Goal: Participate in discussion: Share content

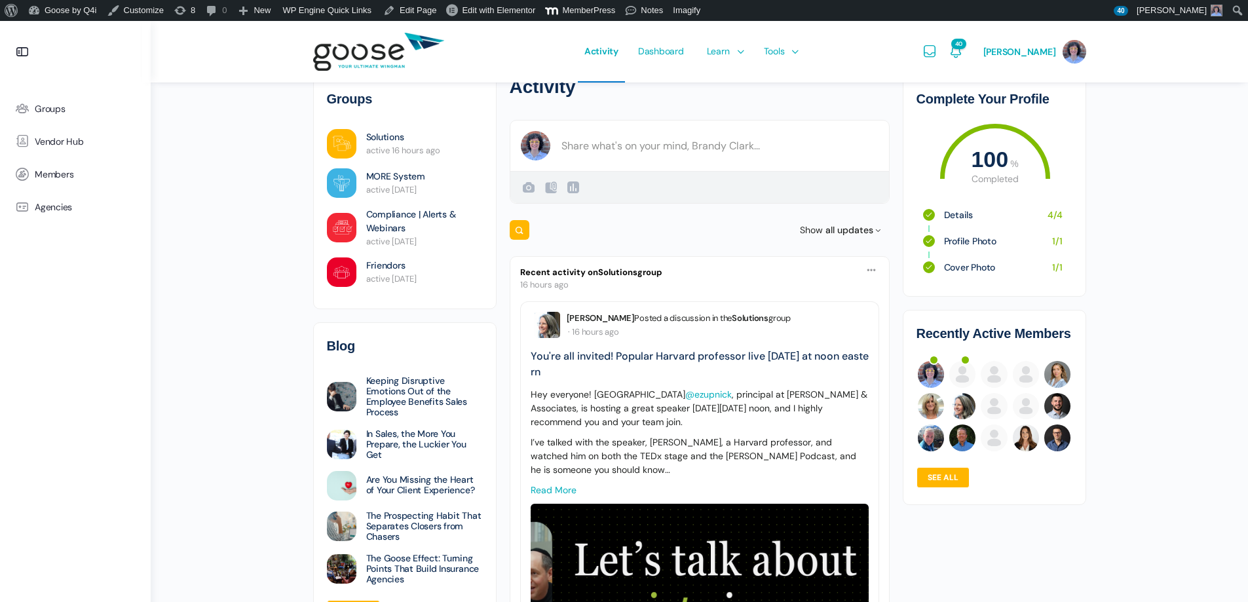
scroll to position [196, 0]
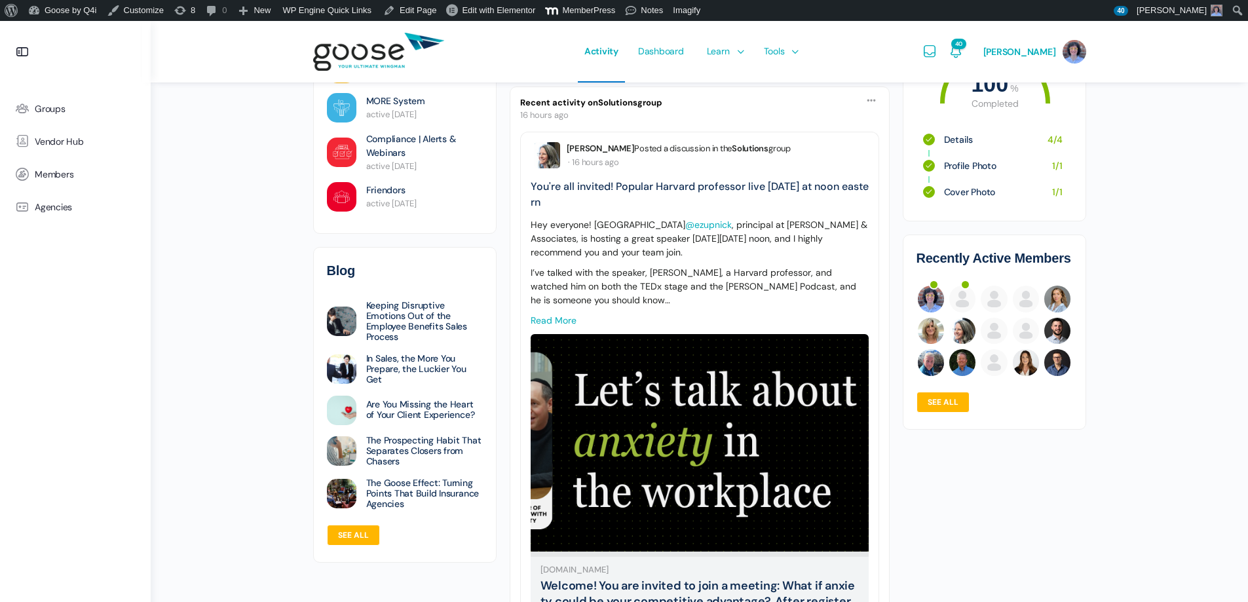
click at [552, 316] on link "Read more" at bounding box center [553, 320] width 46 height 12
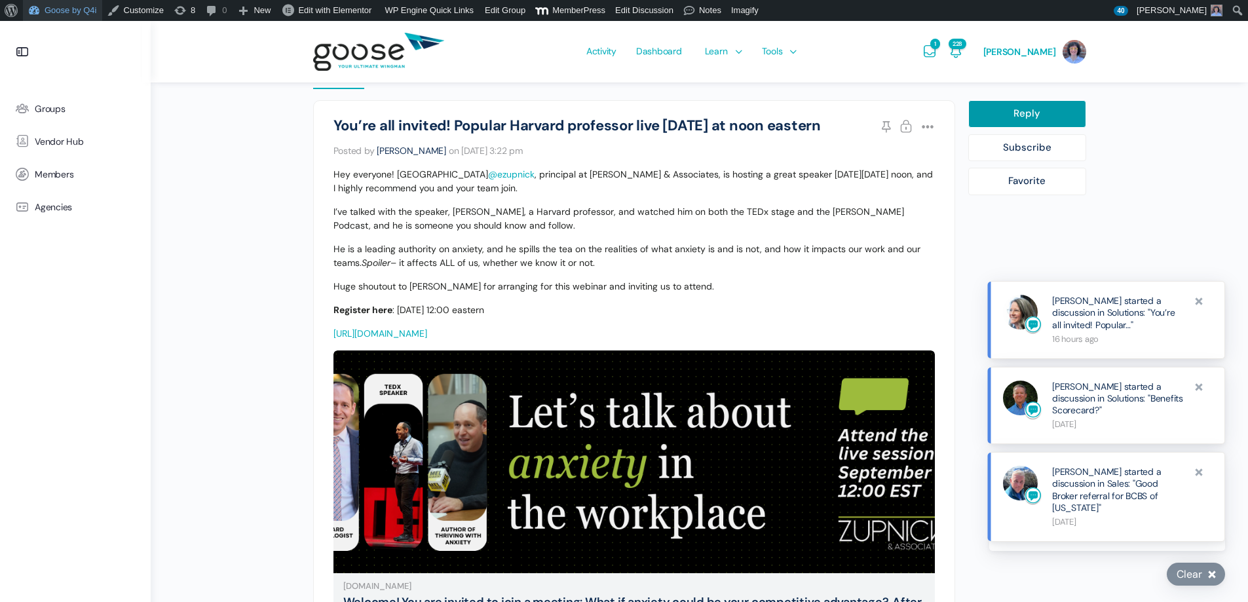
scroll to position [327, 0]
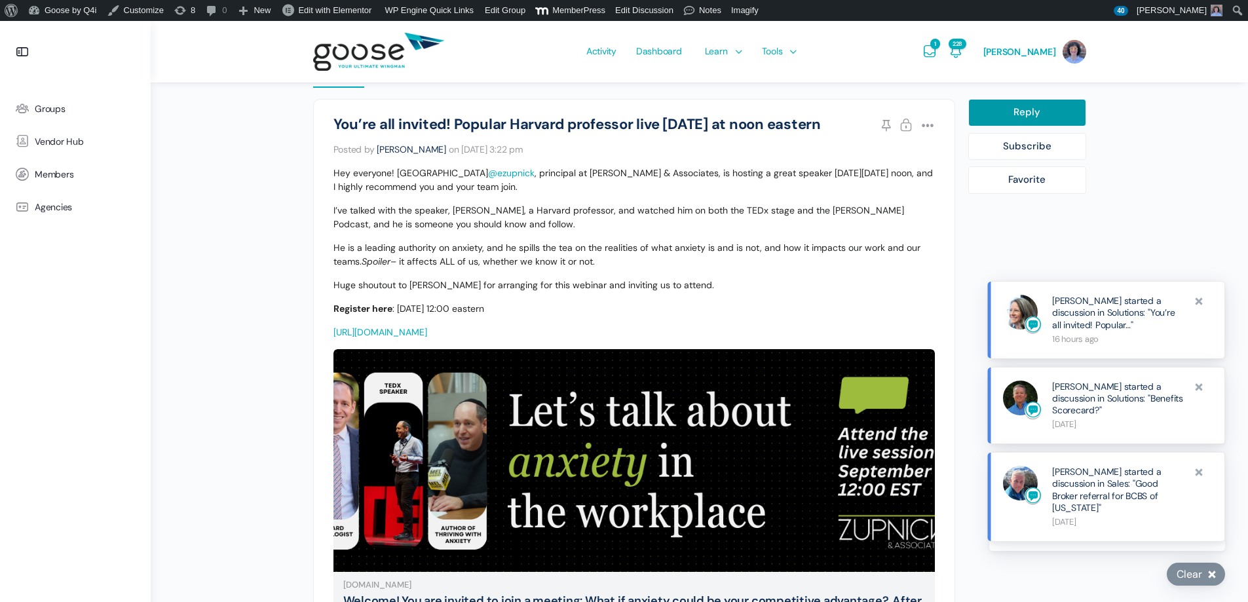
click at [427, 333] on link "https://us02web.zoom.us/meeting/register/meHIbJ8PQ7yx8-D7mL7epQ#/registration" at bounding box center [380, 332] width 94 height 12
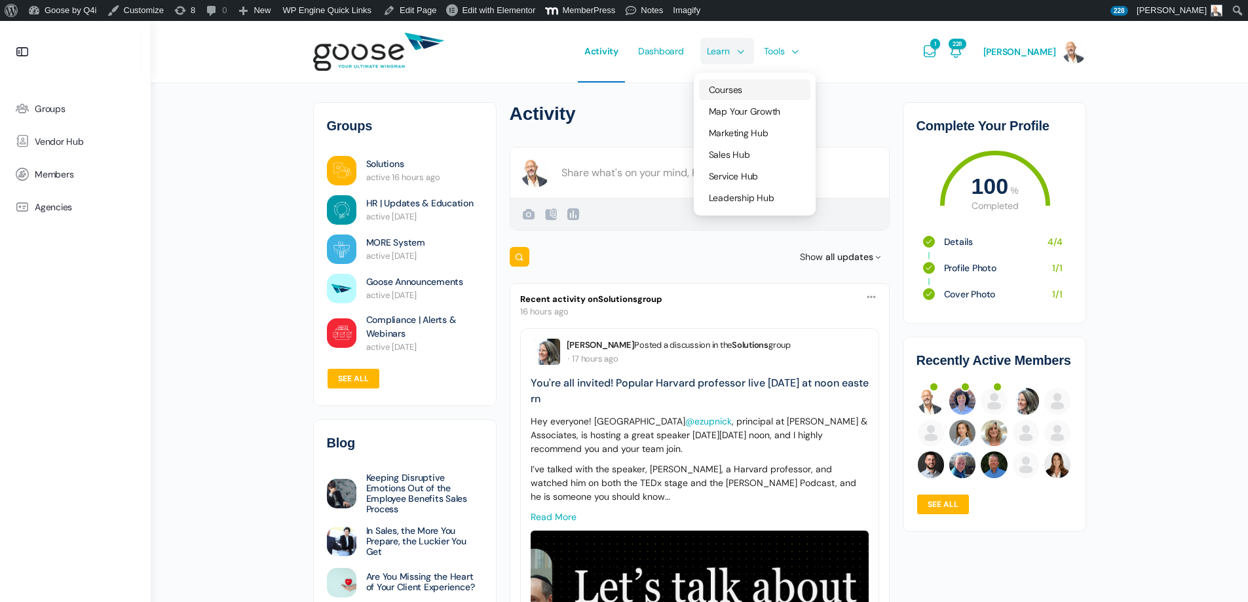
click at [742, 85] on span "Courses" at bounding box center [725, 90] width 33 height 12
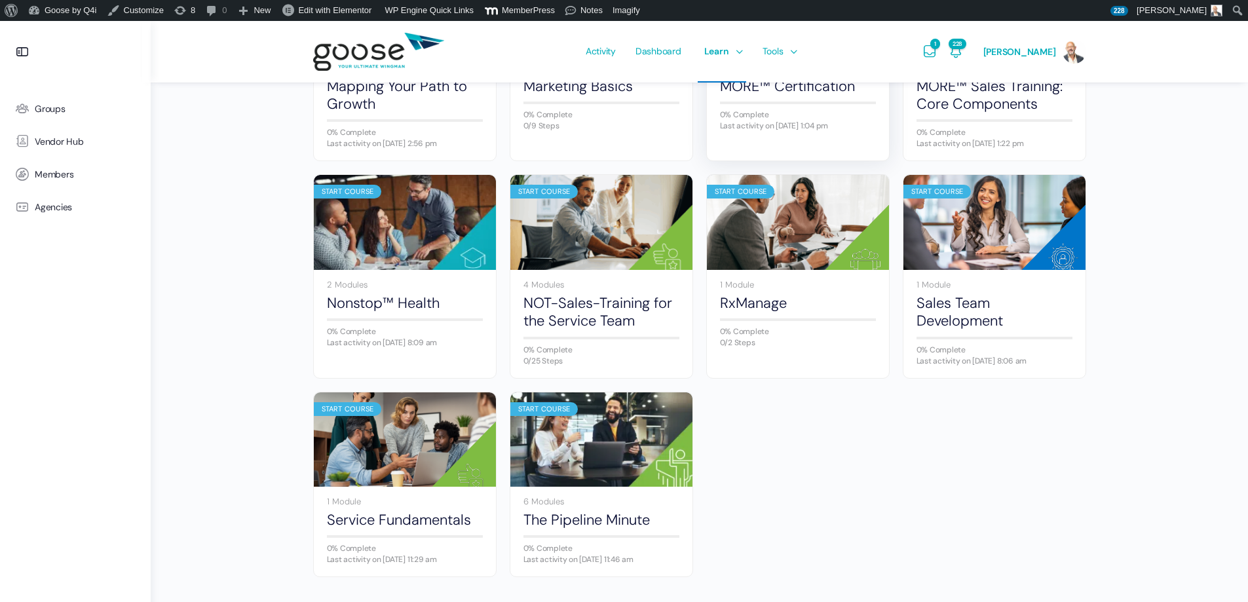
scroll to position [720, 0]
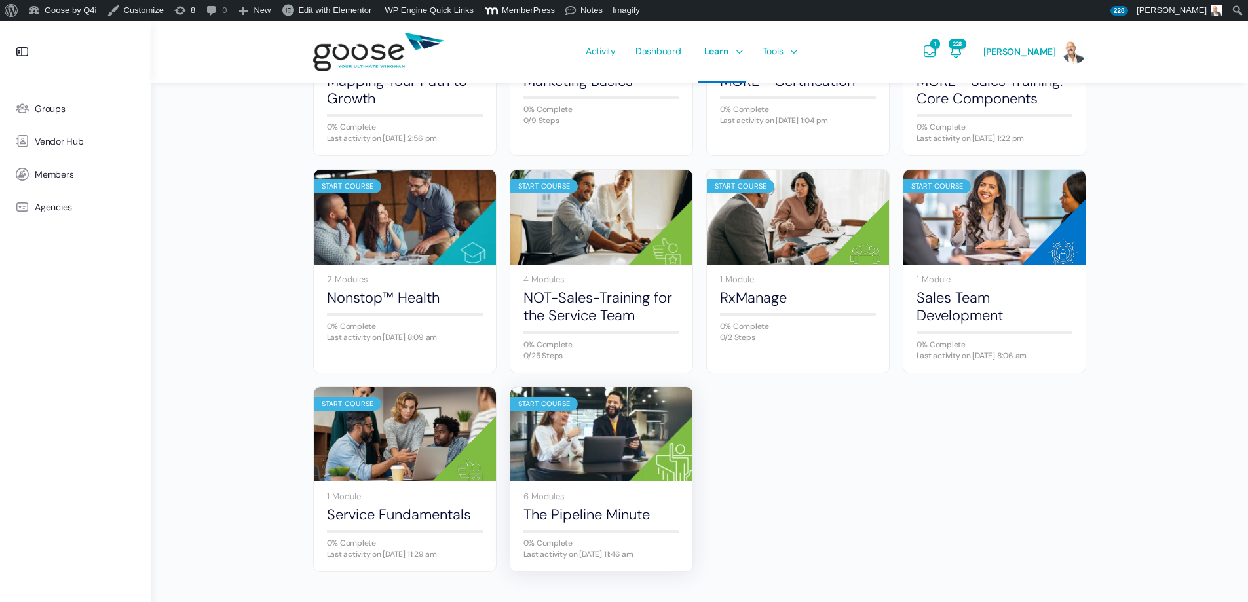
click at [580, 422] on img at bounding box center [601, 433] width 182 height 121
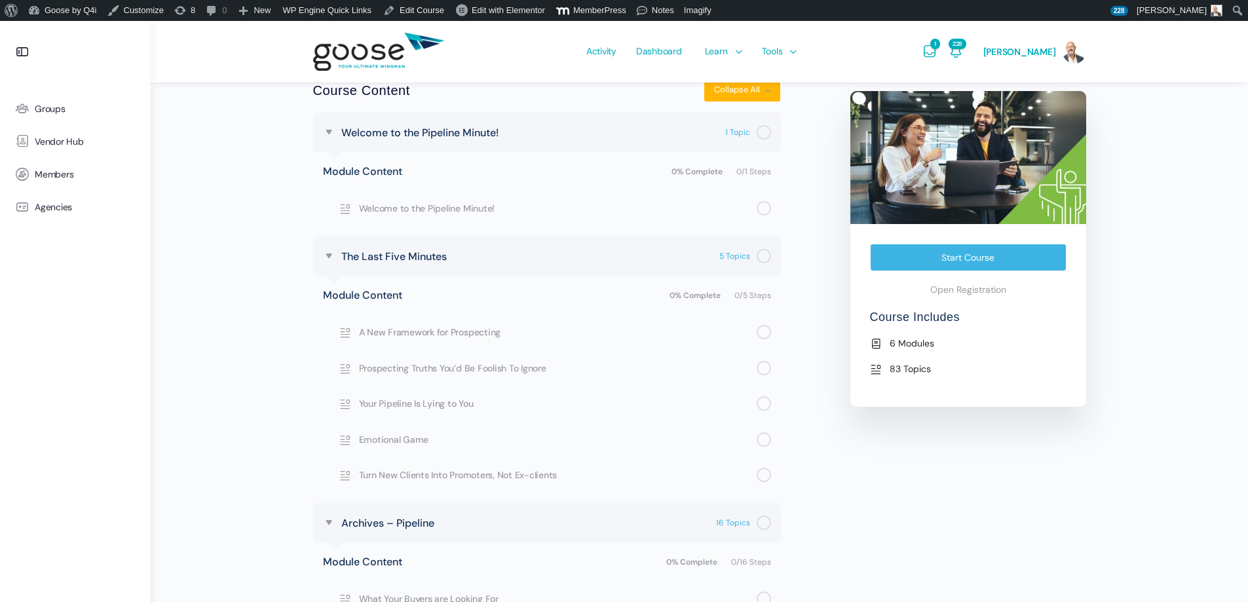
scroll to position [458, 0]
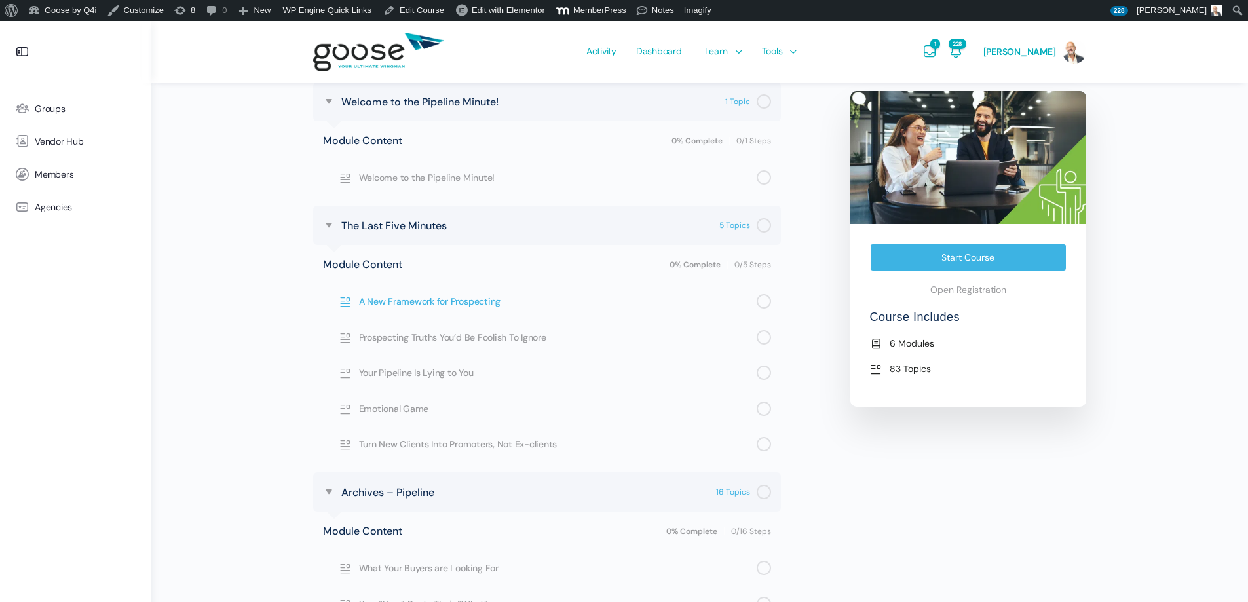
click at [435, 302] on span "A New Framework for Prospecting" at bounding box center [557, 301] width 397 height 14
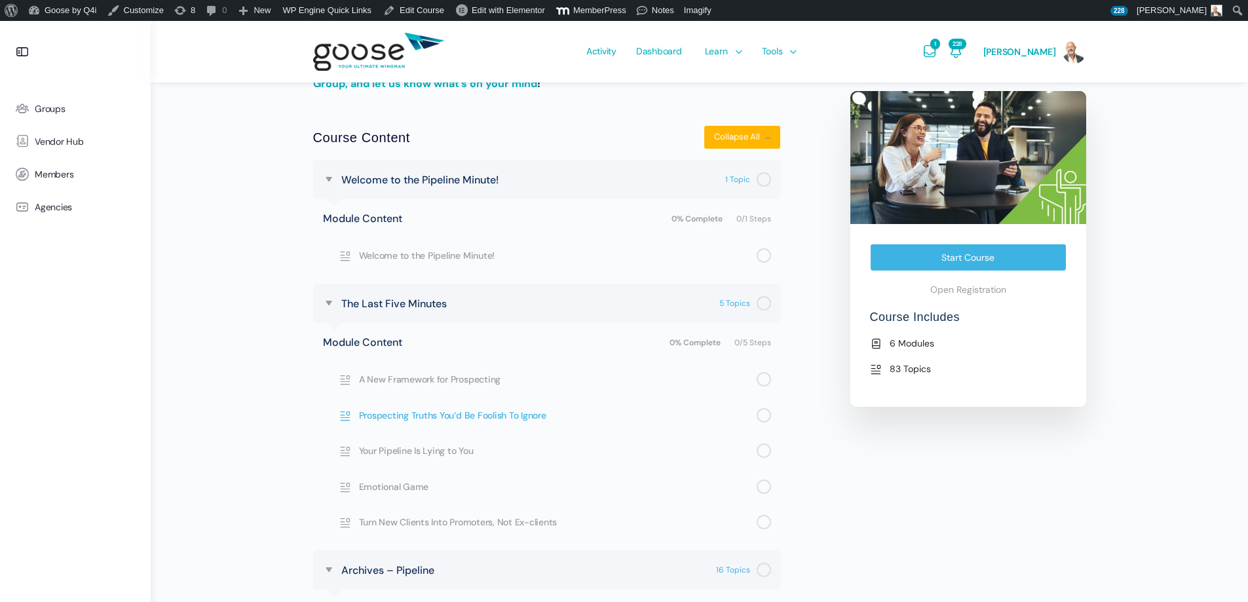
scroll to position [393, 0]
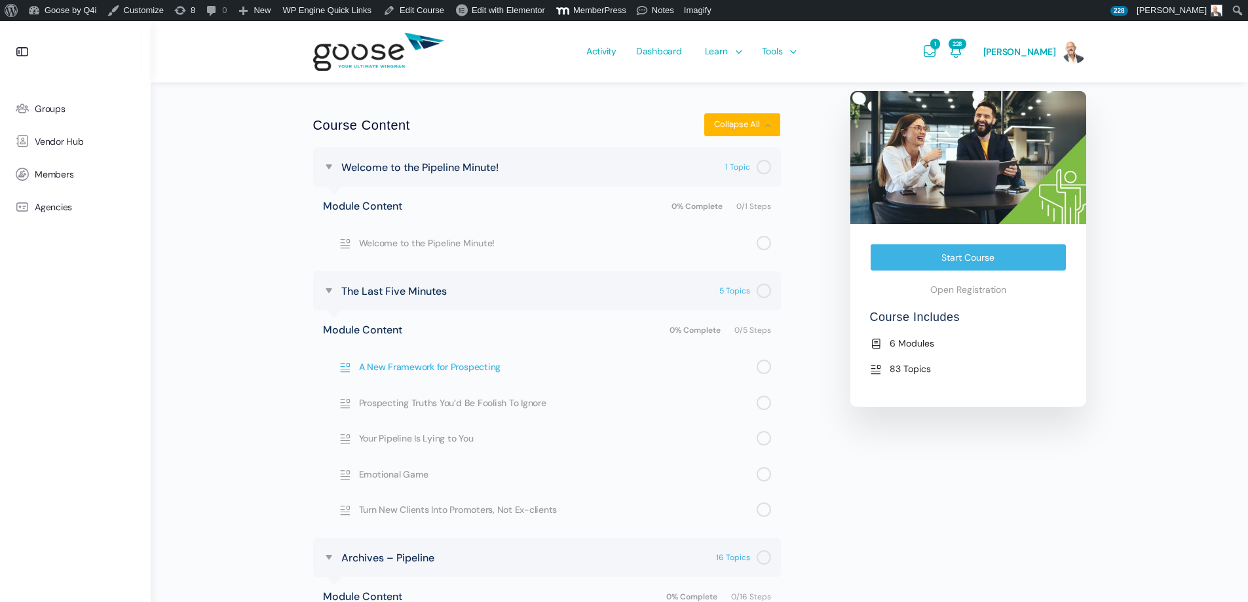
click at [453, 367] on span "A New Framework for Prospecting" at bounding box center [557, 367] width 397 height 14
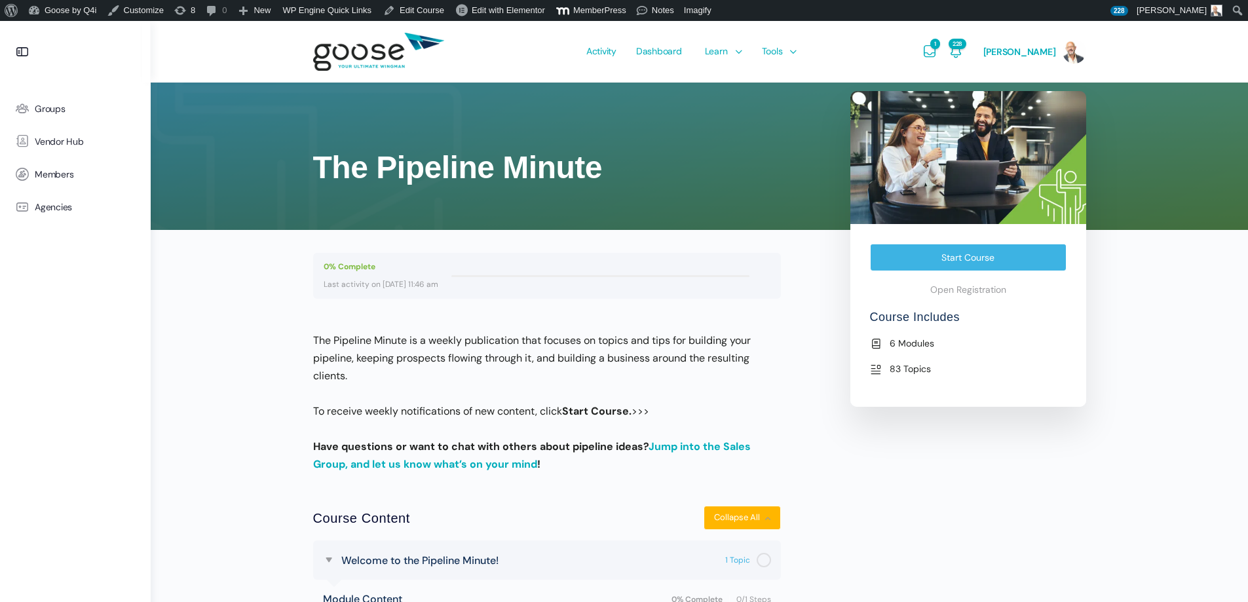
click at [336, 47] on img at bounding box center [378, 52] width 131 height 52
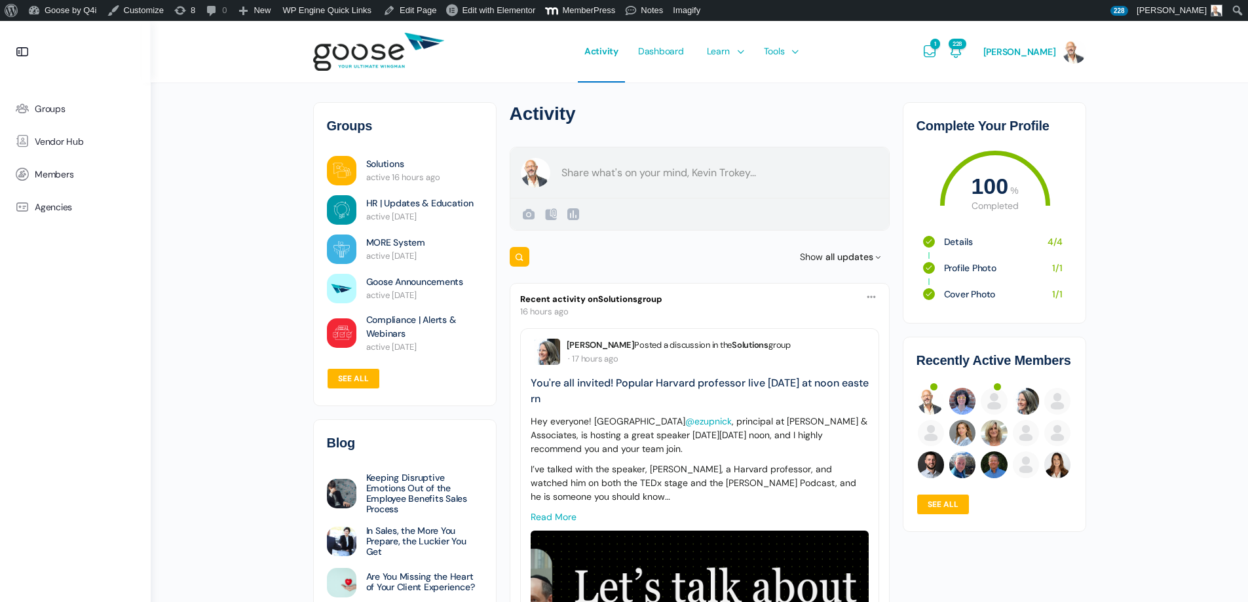
click at [638, 173] on form "Create a post Kevin Trokey Public Public Visible to anyone, on or off this site…" at bounding box center [699, 189] width 380 height 84
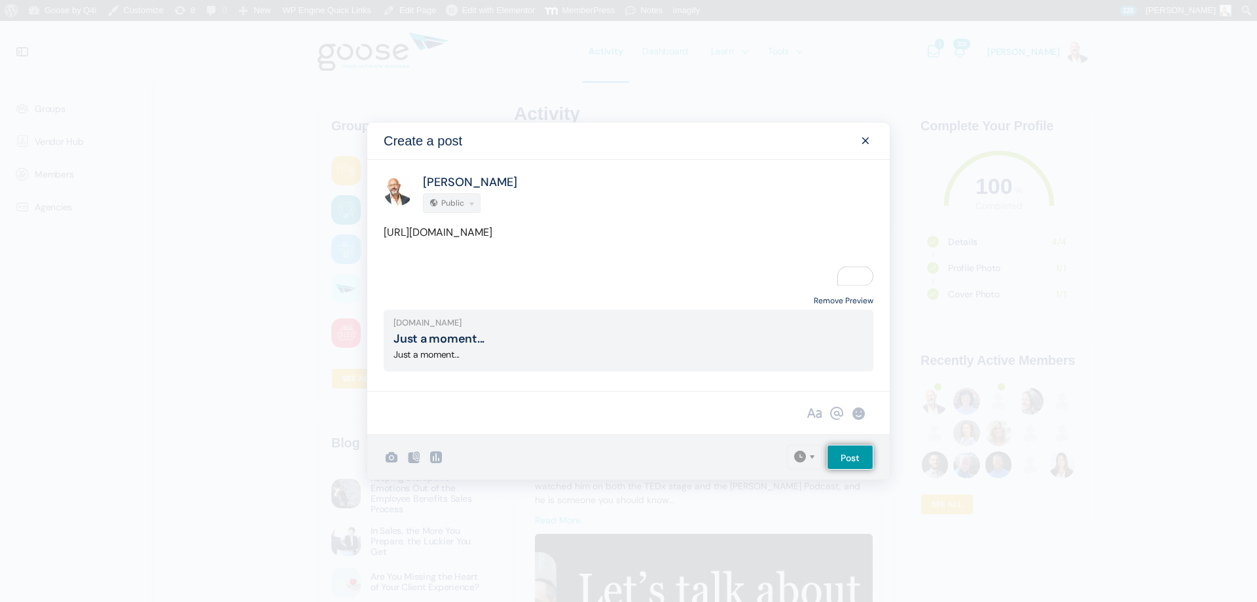
click at [821, 300] on link "Remove Preview" at bounding box center [844, 301] width 60 height 18
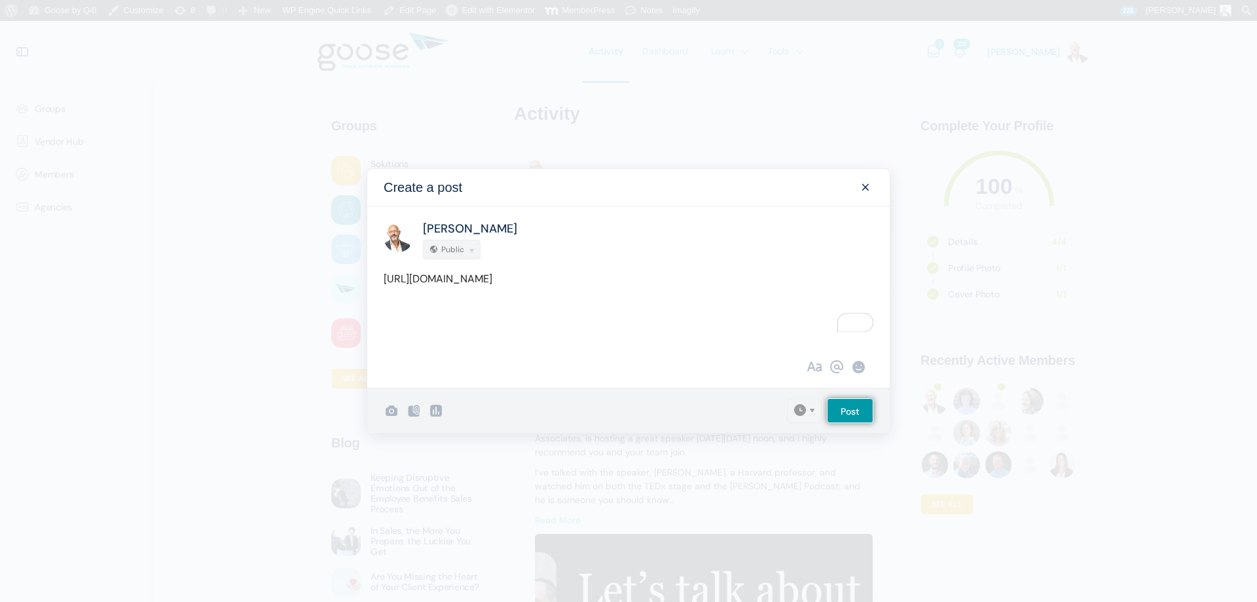
click at [399, 279] on p "https://growth.q4intel.com/courses/the-pipeline-minute/lessons/the-most-recent-…" at bounding box center [629, 279] width 490 height 18
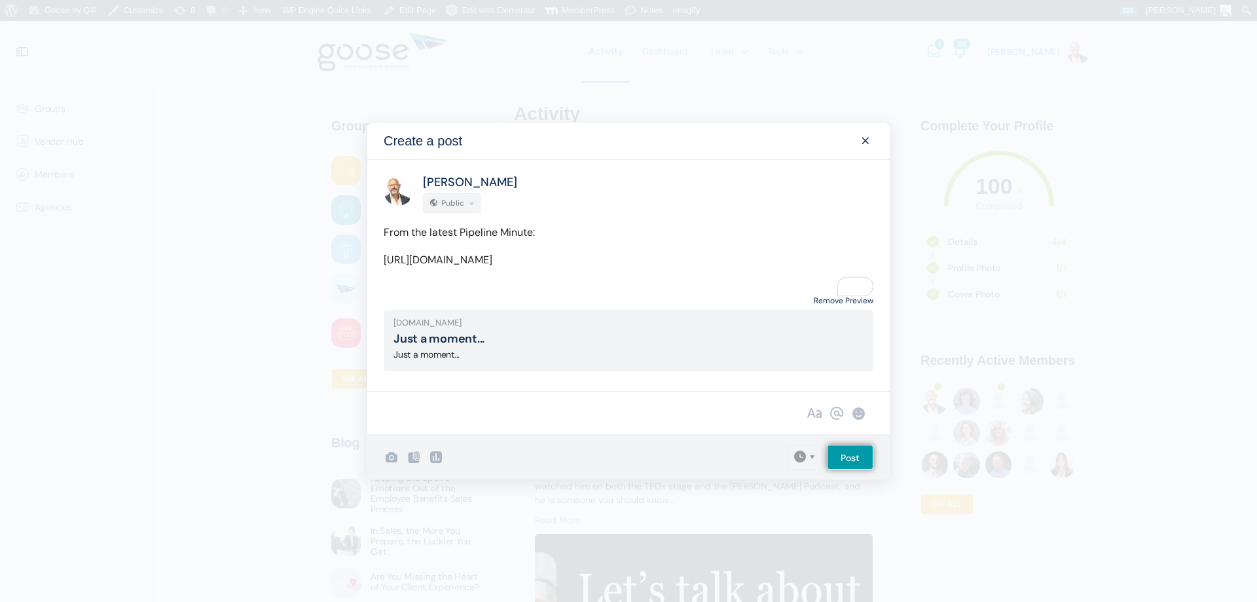
click at [819, 305] on link "Remove Preview" at bounding box center [844, 301] width 60 height 18
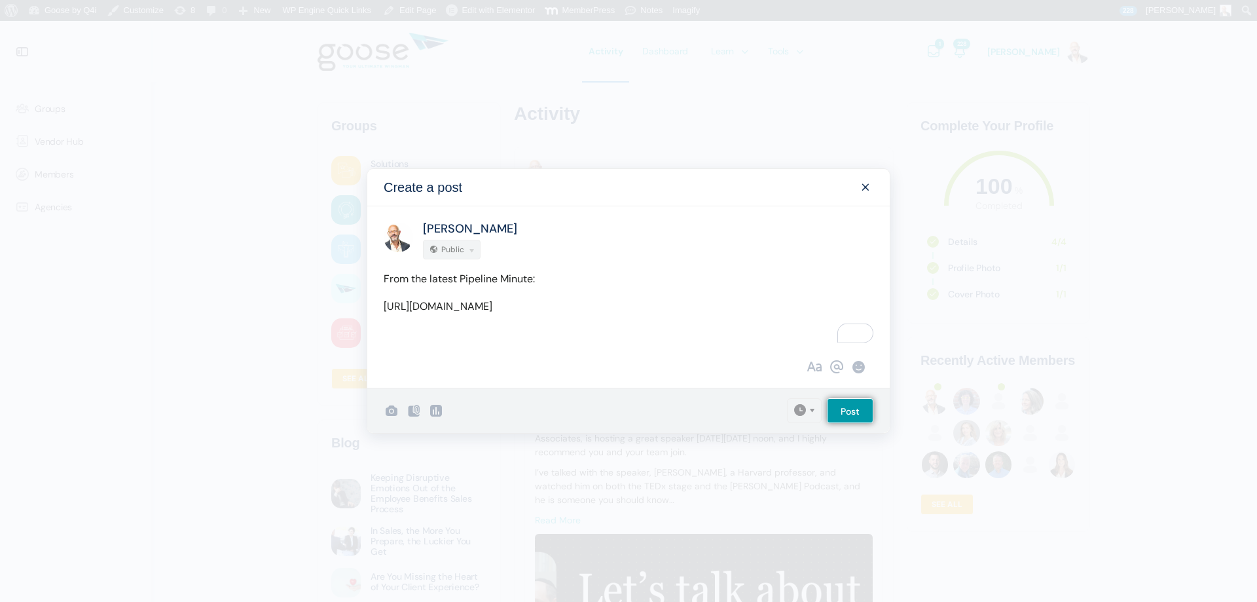
click at [388, 424] on div at bounding box center [413, 410] width 93 height 45
click at [390, 417] on icon at bounding box center [392, 411] width 16 height 16
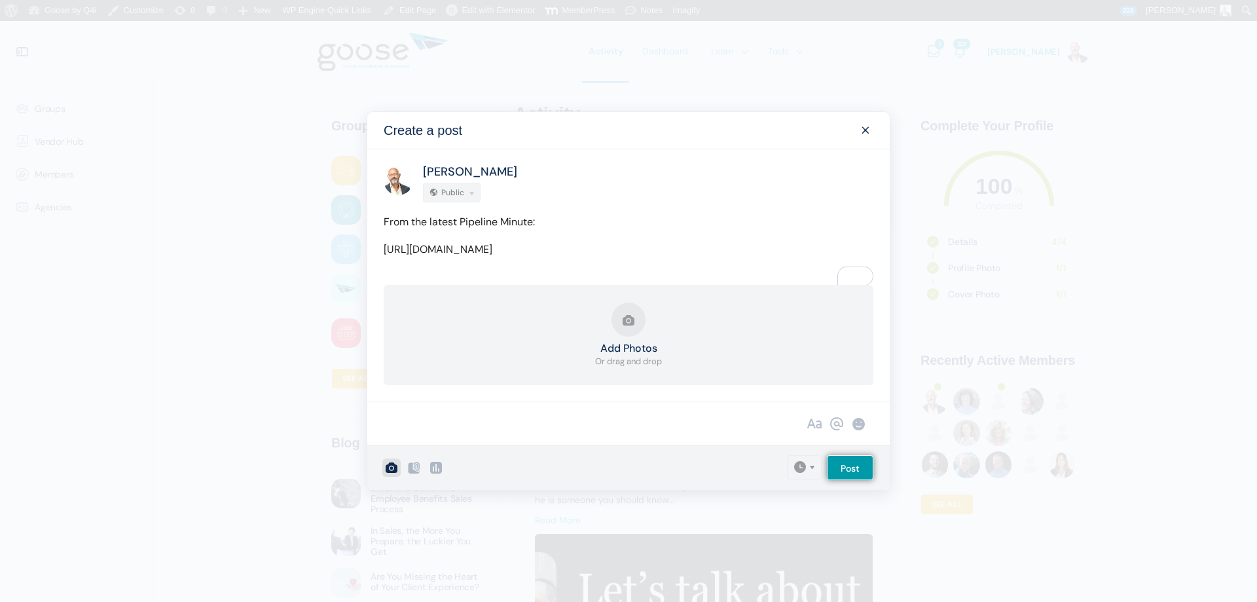
click at [601, 323] on button "Add Photos Or drag and drop" at bounding box center [628, 335] width 67 height 65
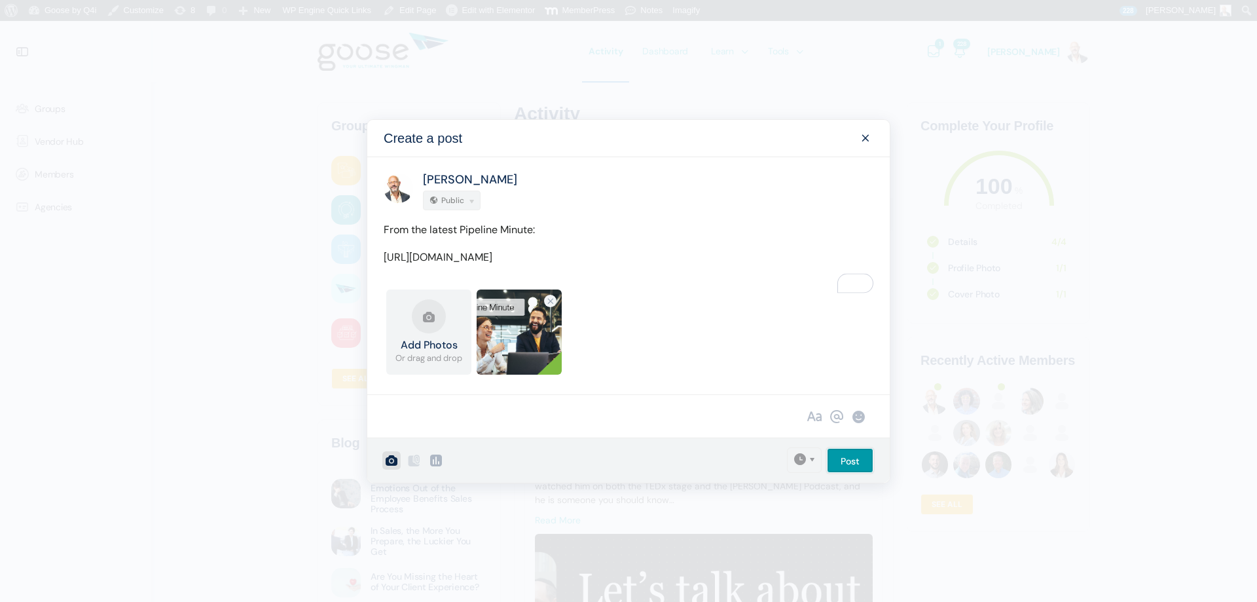
click at [843, 462] on input "Post" at bounding box center [850, 460] width 46 height 25
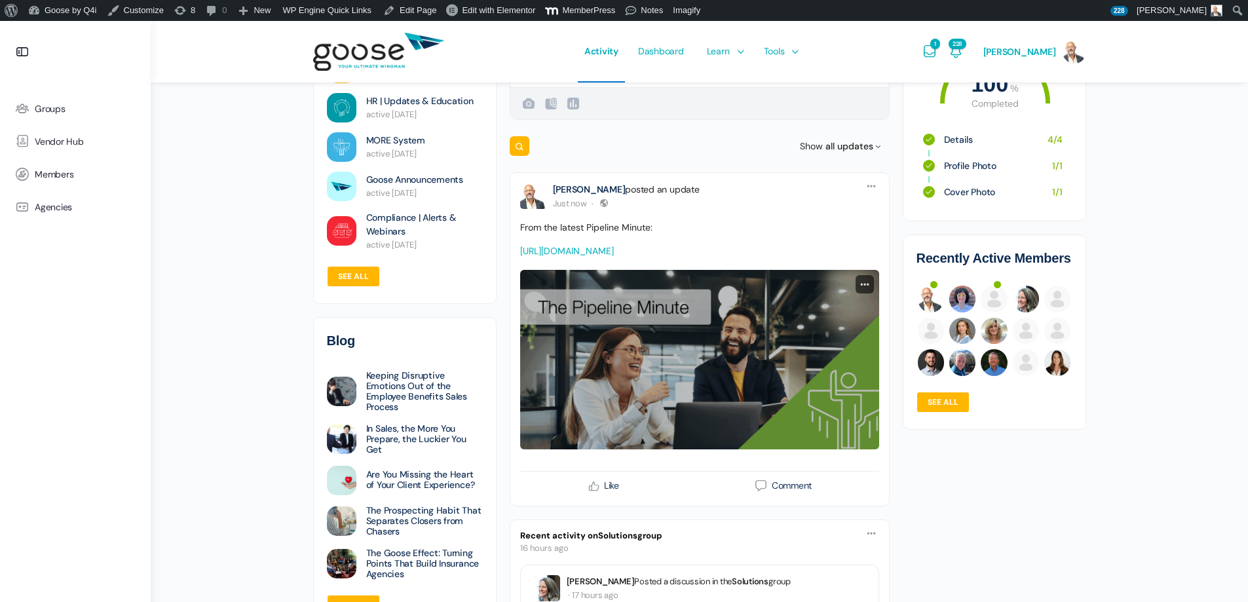
scroll to position [131, 0]
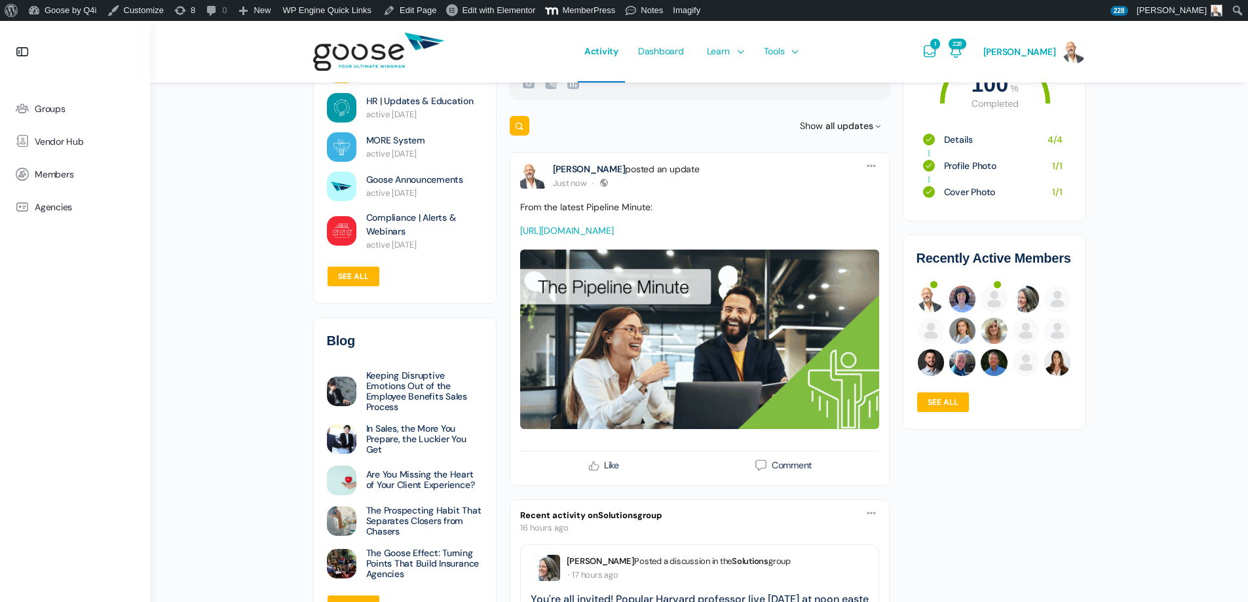
click at [614, 229] on link "https://growth.q4intel.com/courses/the-pipeline-minute/lessons/the-most-recent-…" at bounding box center [567, 231] width 94 height 12
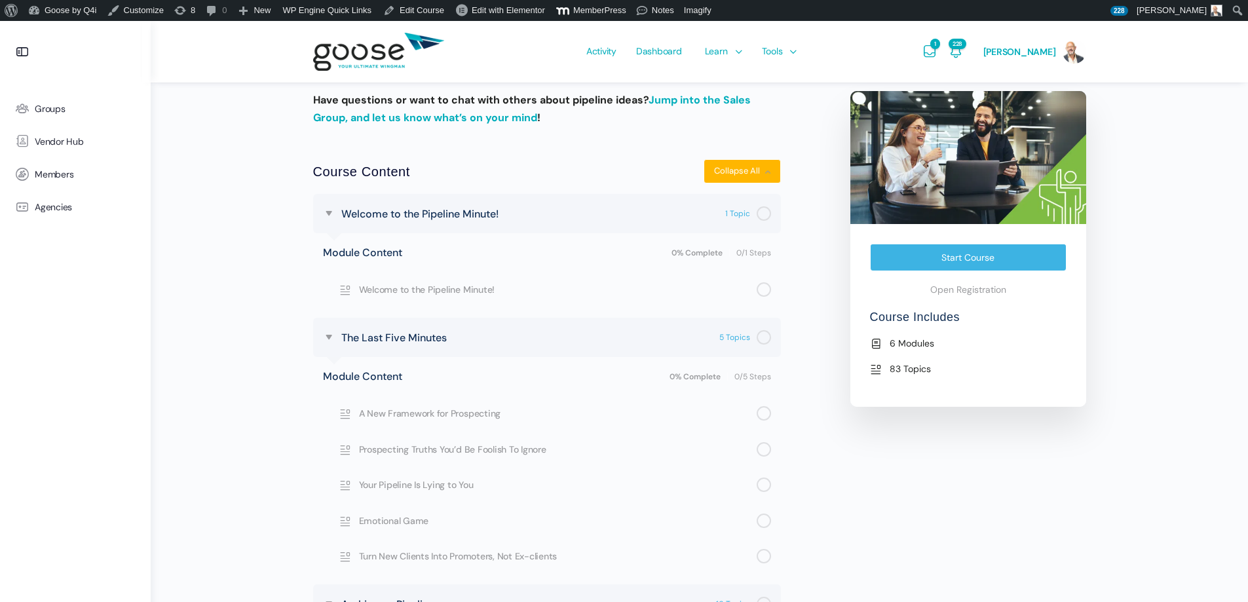
scroll to position [327, 0]
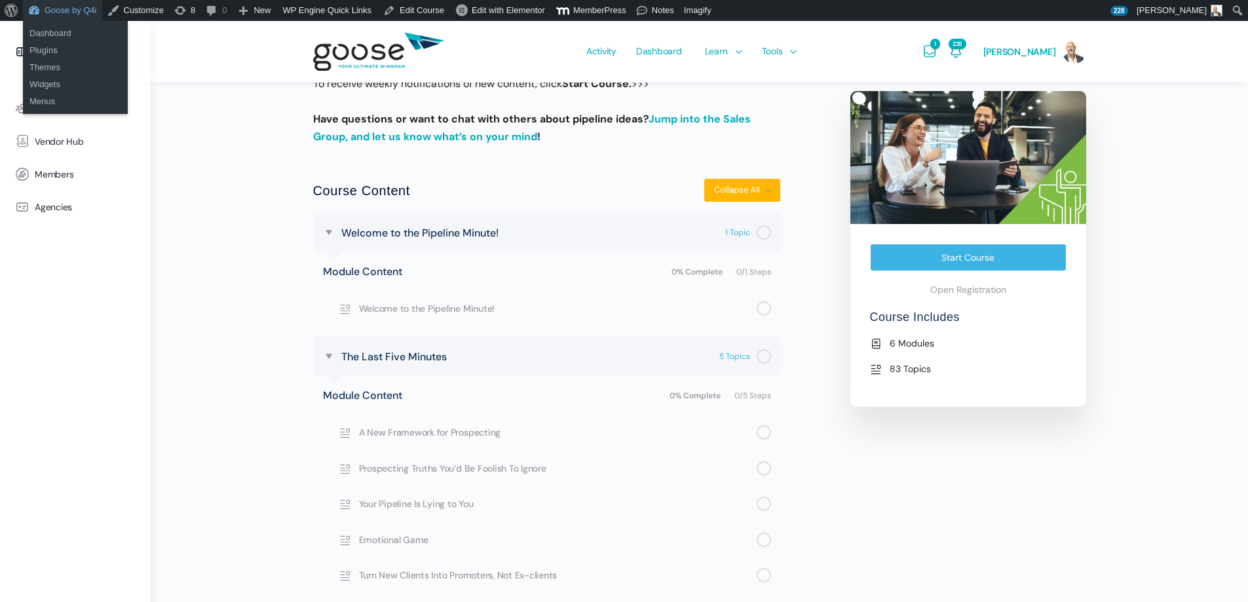
click at [61, 11] on link "Goose by Q4i" at bounding box center [62, 10] width 79 height 21
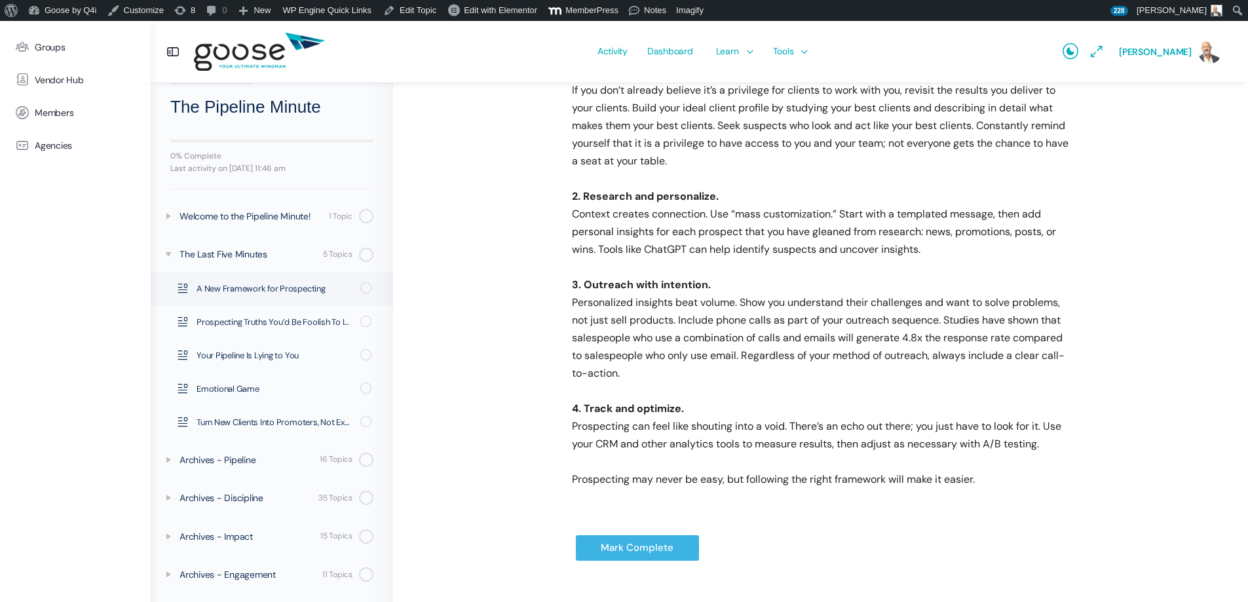
scroll to position [346, 0]
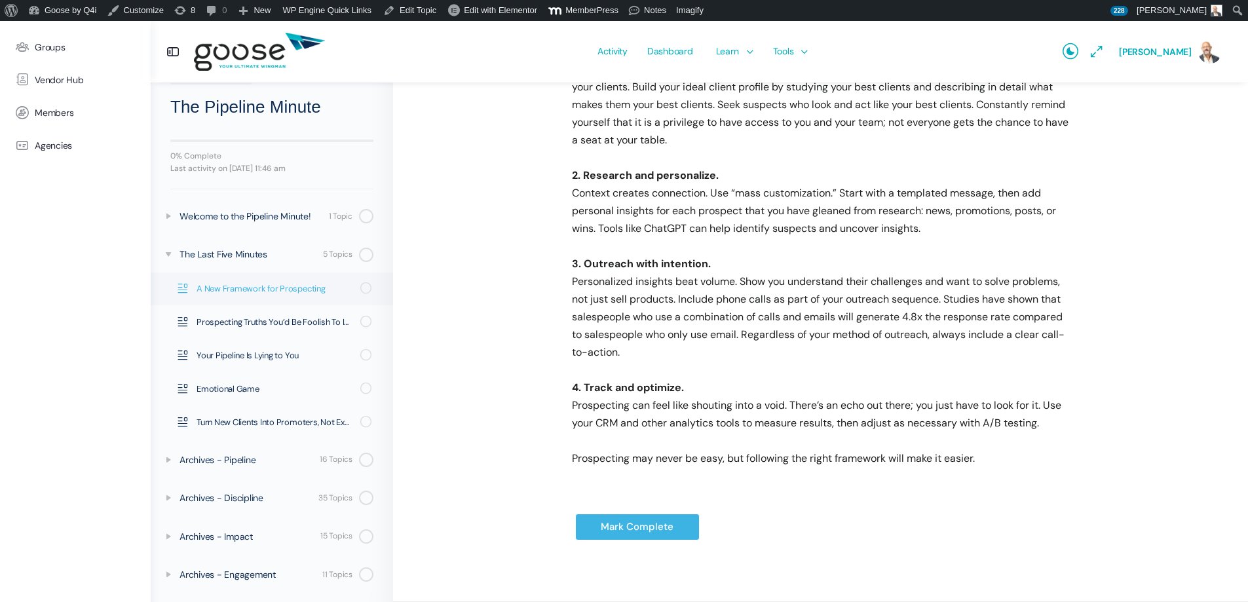
click at [262, 286] on span "A New Framework for Prospecting" at bounding box center [273, 288] width 155 height 13
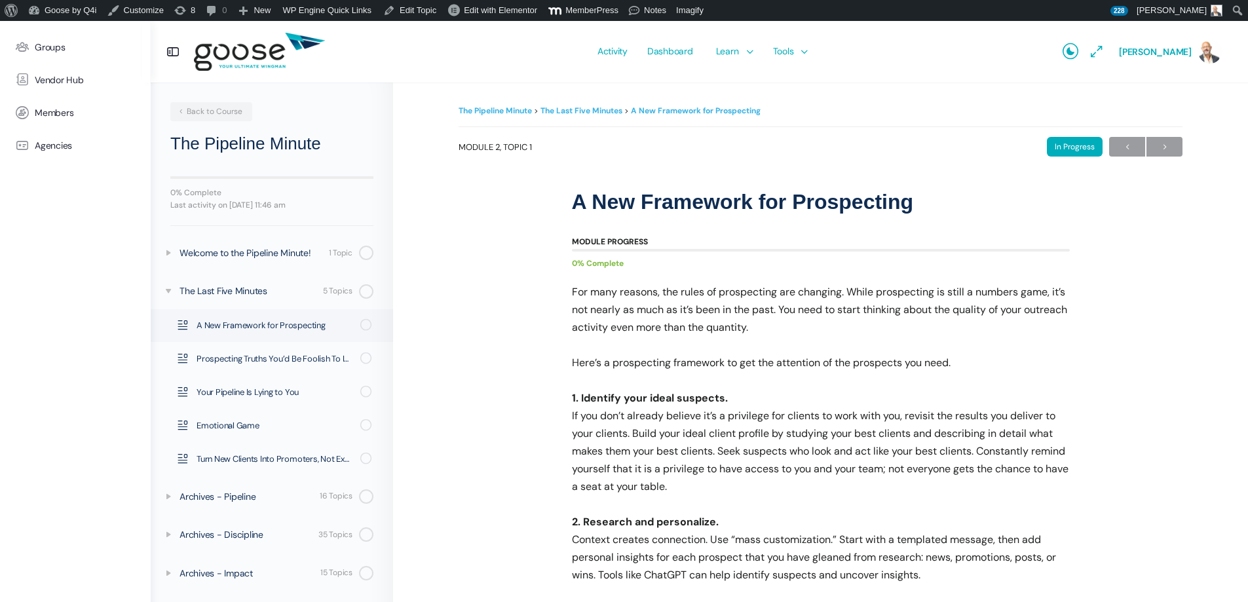
scroll to position [37, 0]
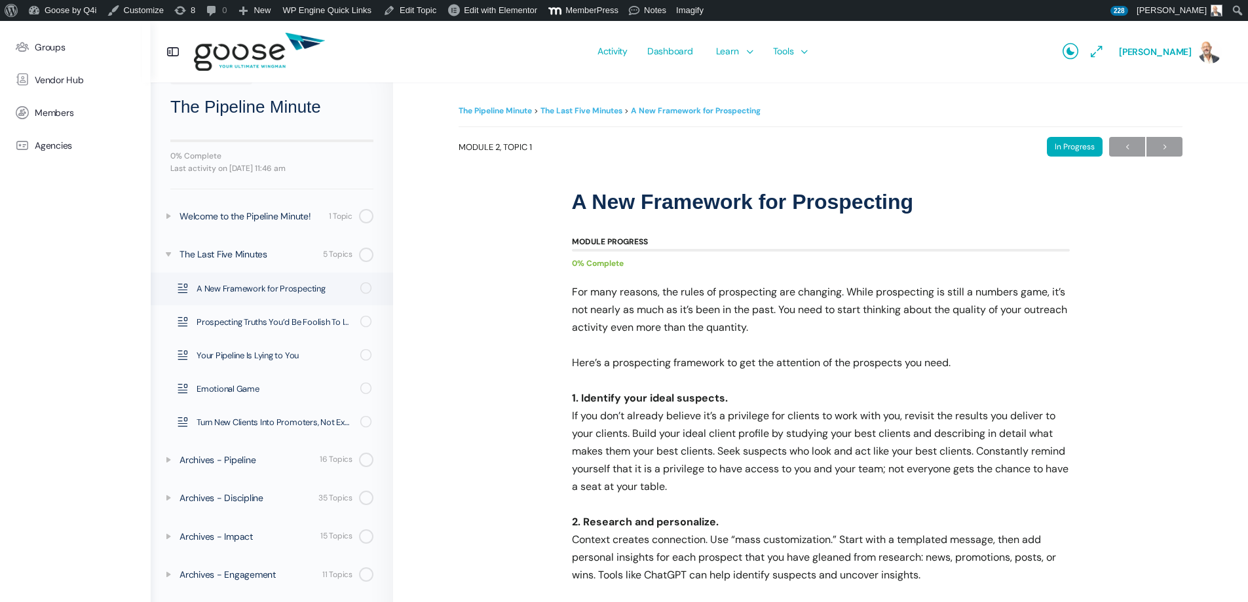
click at [272, 52] on img at bounding box center [259, 52] width 131 height 52
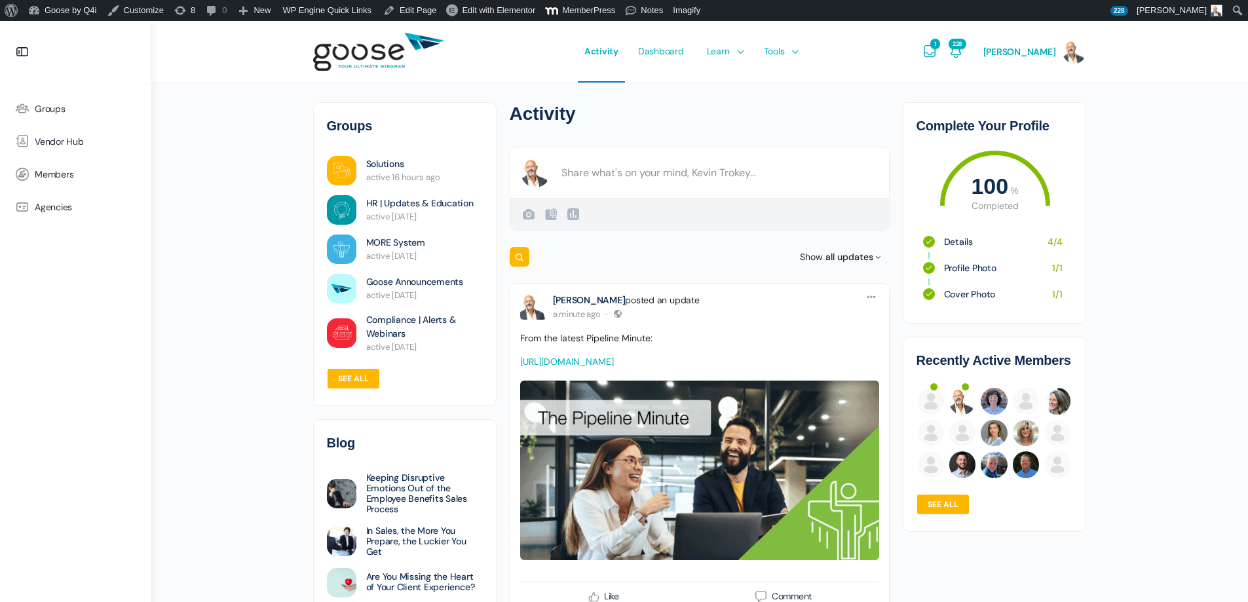
click at [614, 362] on link "https://growth.q4intel.com/courses/the-pipeline-minute/lessons/the-most-recent-…" at bounding box center [567, 362] width 94 height 12
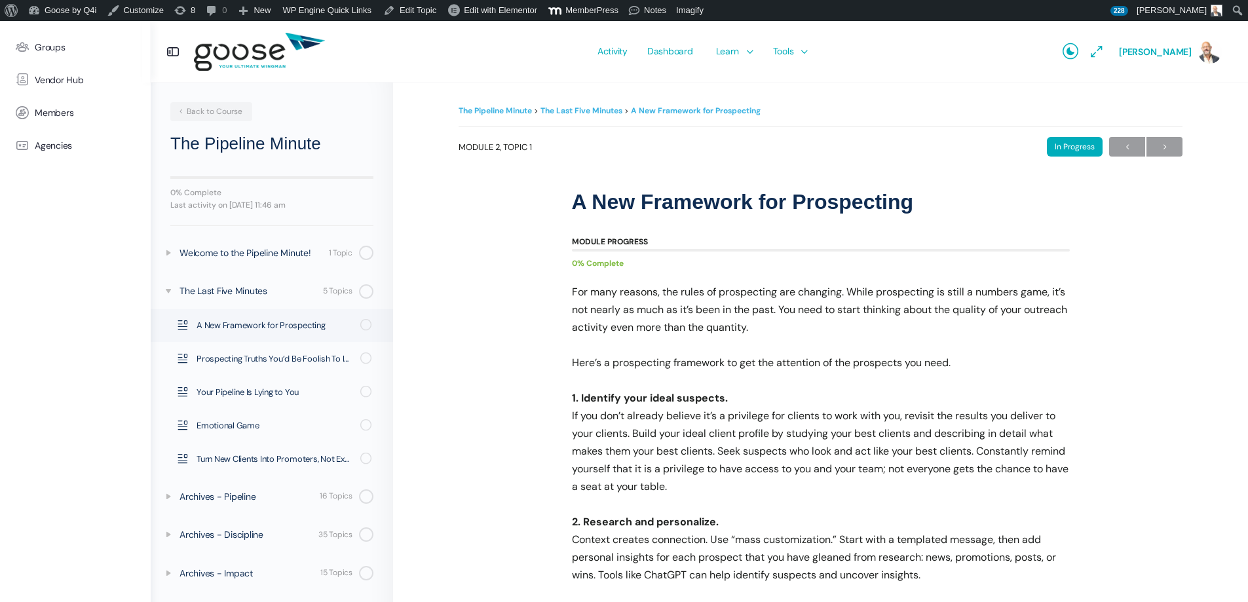
scroll to position [37, 0]
